Goal: Task Accomplishment & Management: Use online tool/utility

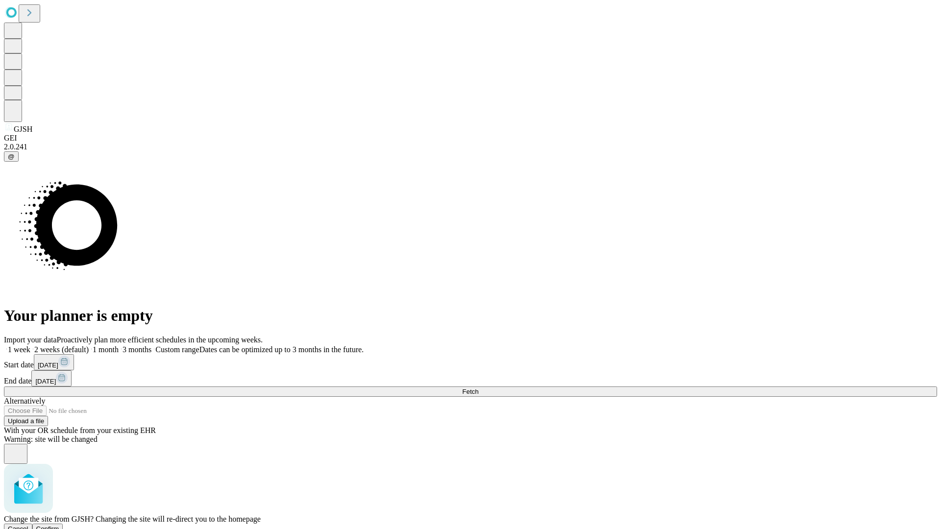
click at [59, 526] on span "Confirm" at bounding box center [47, 529] width 23 height 7
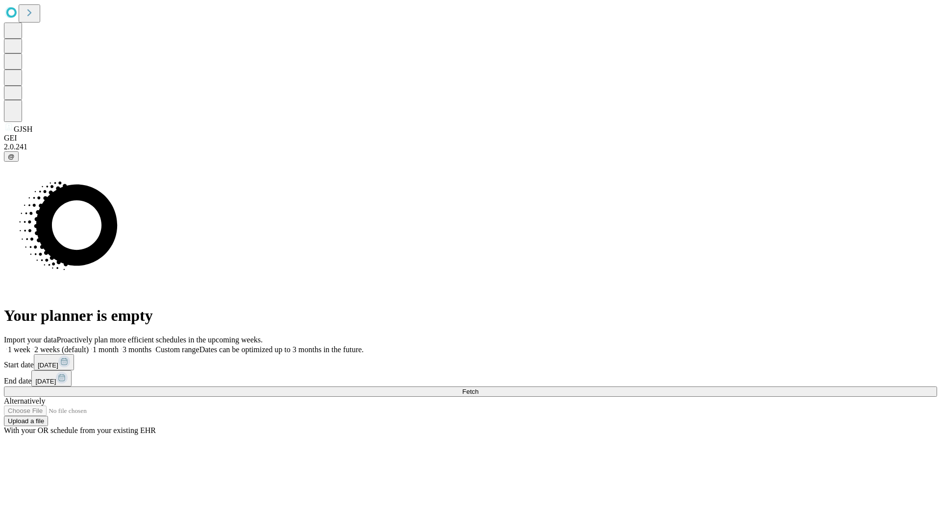
click at [30, 346] on label "1 week" at bounding box center [17, 350] width 26 height 8
click at [478, 388] on span "Fetch" at bounding box center [470, 391] width 16 height 7
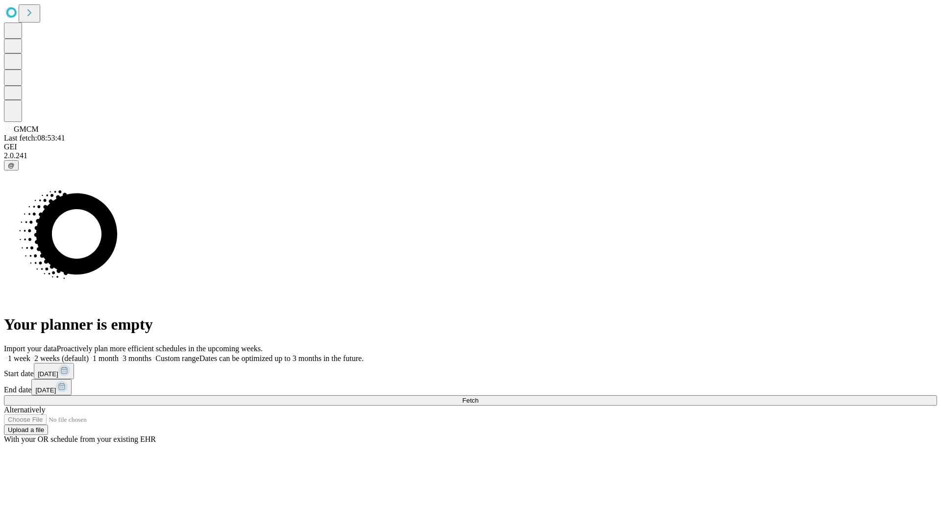
click at [30, 354] on label "1 week" at bounding box center [17, 358] width 26 height 8
click at [478, 397] on span "Fetch" at bounding box center [470, 400] width 16 height 7
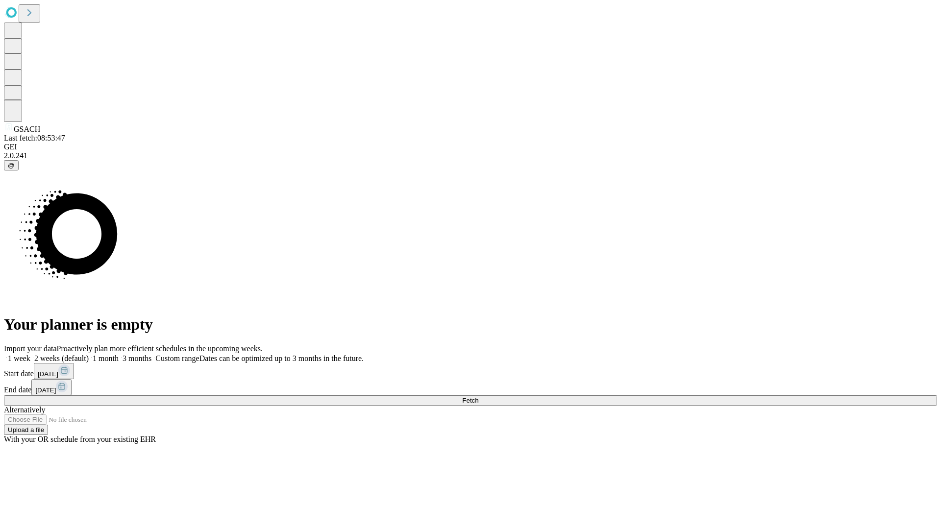
click at [30, 354] on label "1 week" at bounding box center [17, 358] width 26 height 8
click at [478, 397] on span "Fetch" at bounding box center [470, 400] width 16 height 7
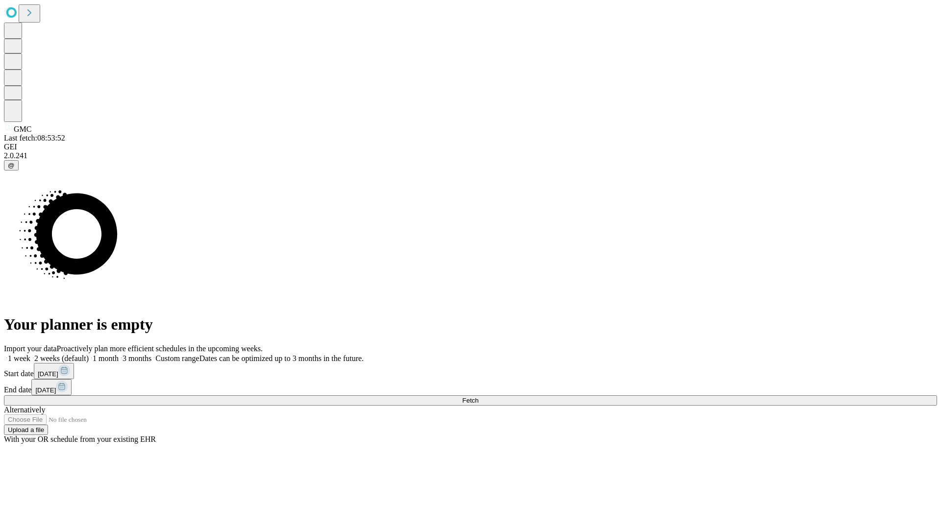
click at [30, 354] on label "1 week" at bounding box center [17, 358] width 26 height 8
click at [478, 397] on span "Fetch" at bounding box center [470, 400] width 16 height 7
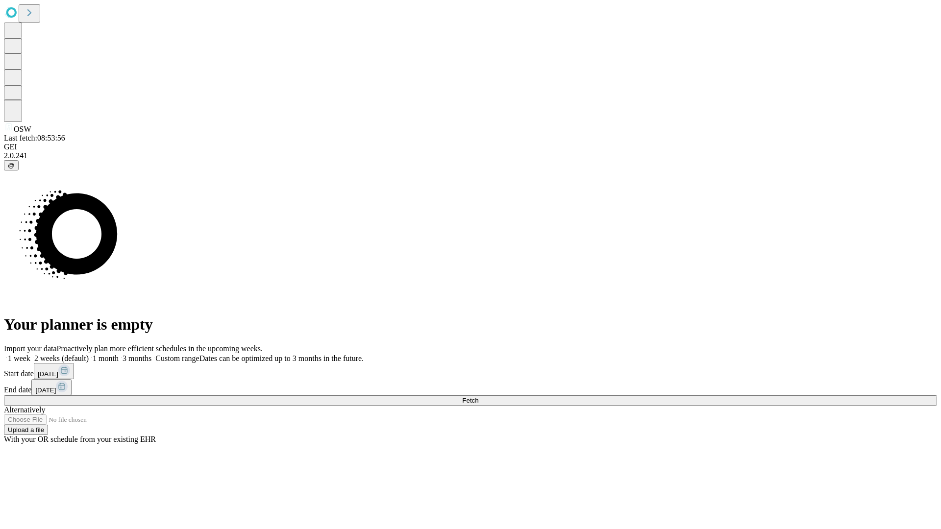
click at [30, 354] on label "1 week" at bounding box center [17, 358] width 26 height 8
click at [478, 397] on span "Fetch" at bounding box center [470, 400] width 16 height 7
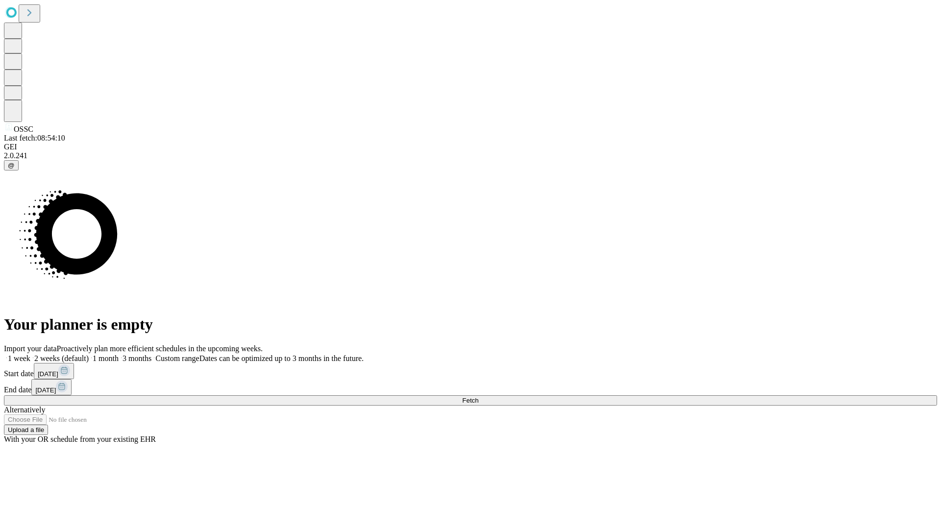
click at [478, 397] on span "Fetch" at bounding box center [470, 400] width 16 height 7
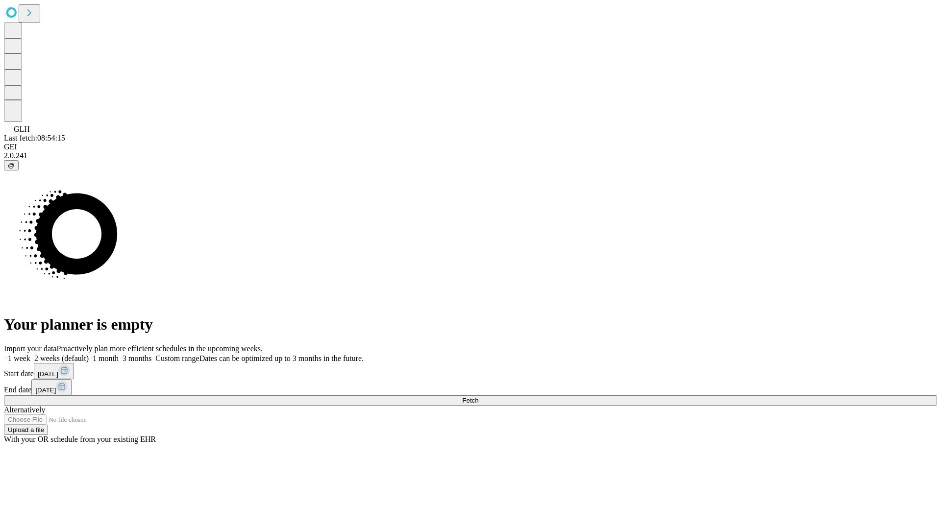
click at [30, 354] on label "1 week" at bounding box center [17, 358] width 26 height 8
click at [478, 397] on span "Fetch" at bounding box center [470, 400] width 16 height 7
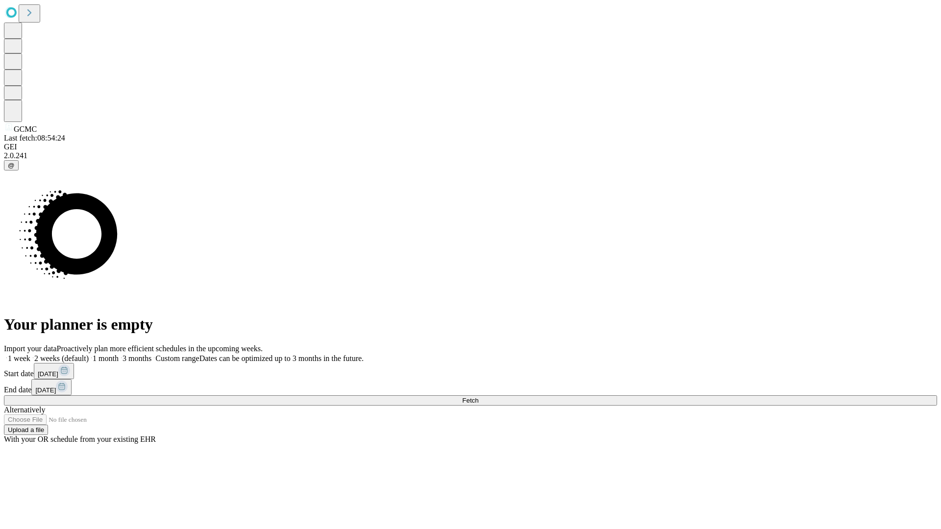
click at [30, 354] on label "1 week" at bounding box center [17, 358] width 26 height 8
click at [478, 397] on span "Fetch" at bounding box center [470, 400] width 16 height 7
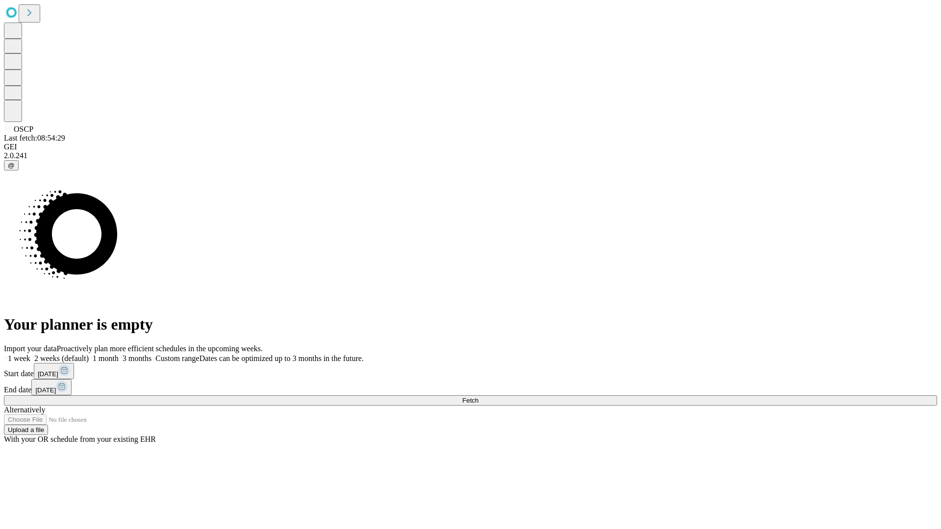
click at [478, 397] on span "Fetch" at bounding box center [470, 400] width 16 height 7
